Goal: Find specific page/section: Find specific page/section

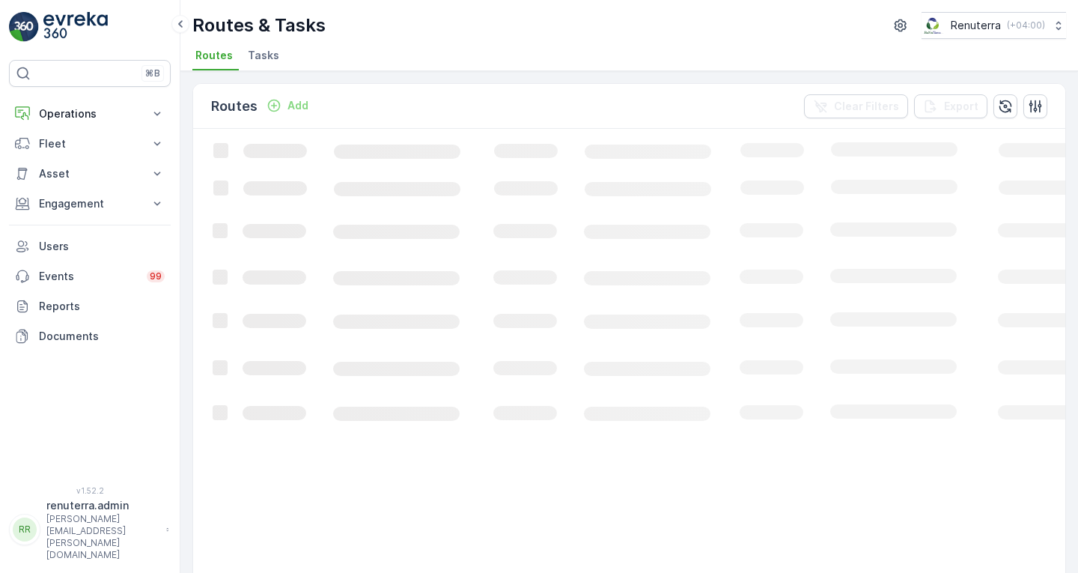
click at [82, 110] on p "Operations" at bounding box center [90, 113] width 102 height 15
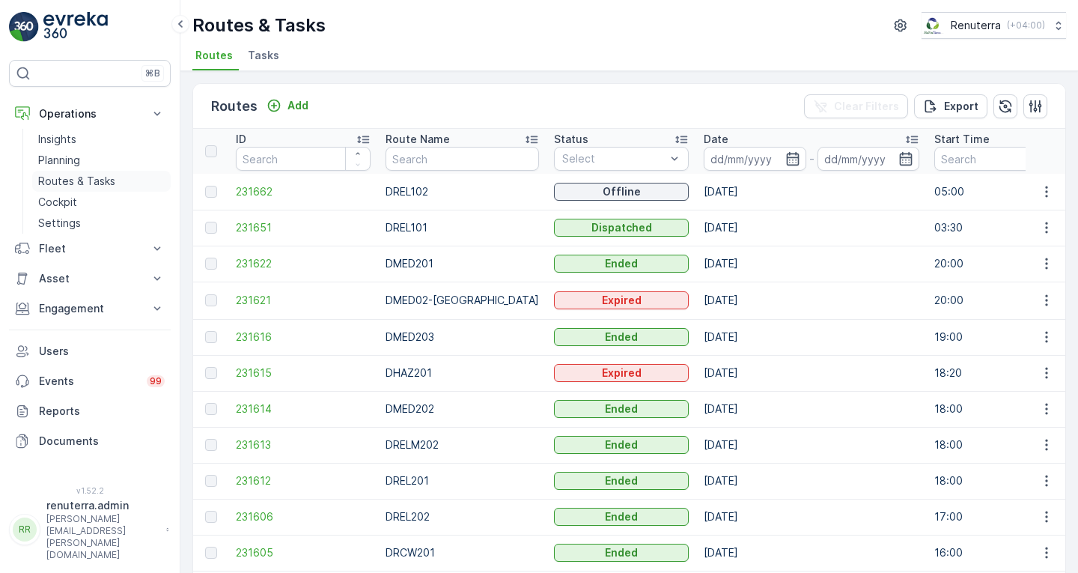
click at [68, 178] on p "Routes & Tasks" at bounding box center [76, 181] width 77 height 15
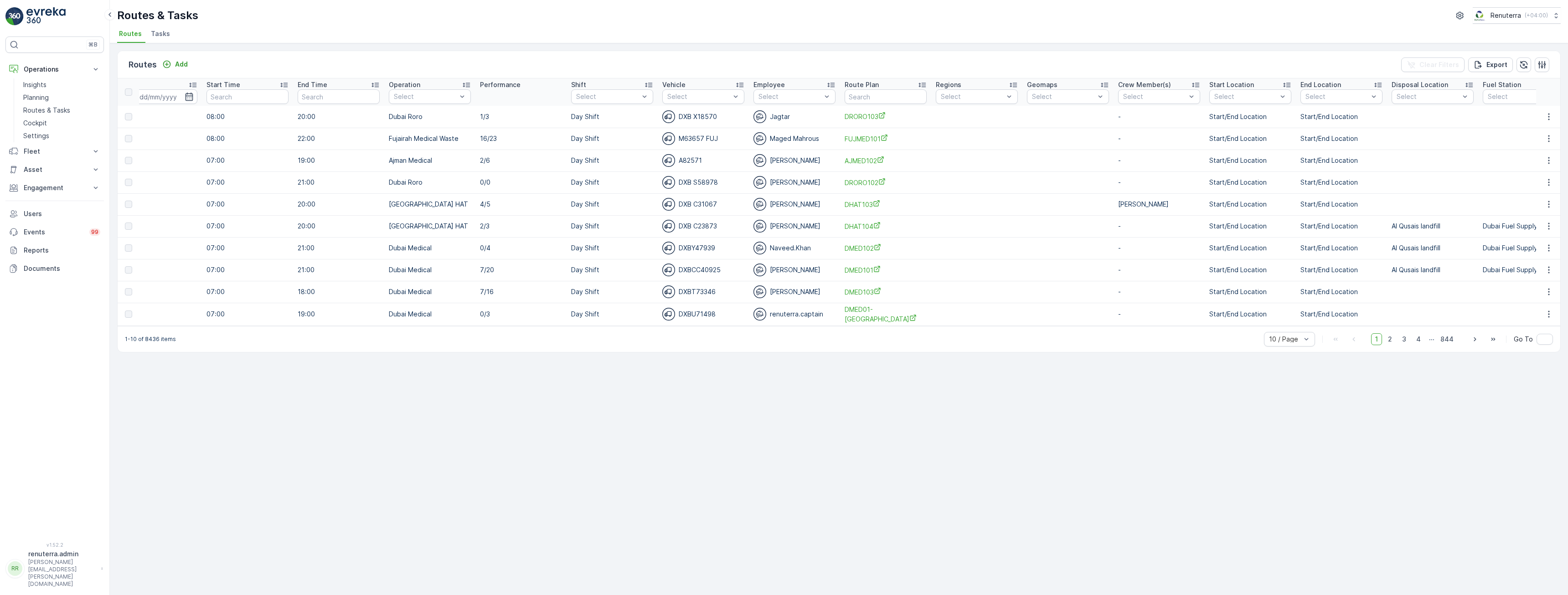
scroll to position [0, 362]
